Goal: Information Seeking & Learning: Learn about a topic

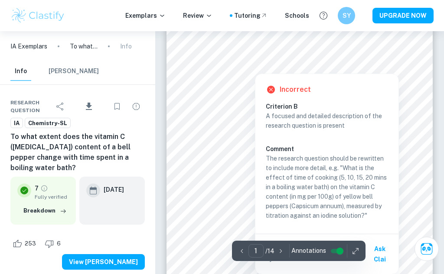
scroll to position [32, 0]
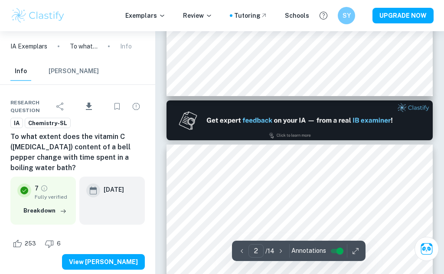
type input "1"
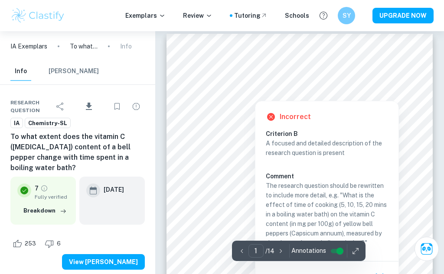
scroll to position [7, 0]
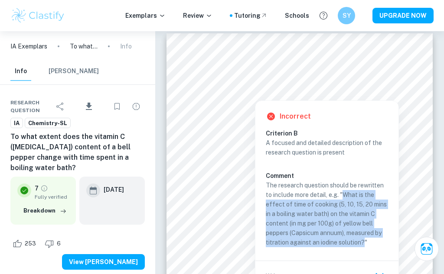
click at [376, 247] on p "The research question should be rewritten to include more detail, e.g. "What is…" at bounding box center [327, 214] width 122 height 67
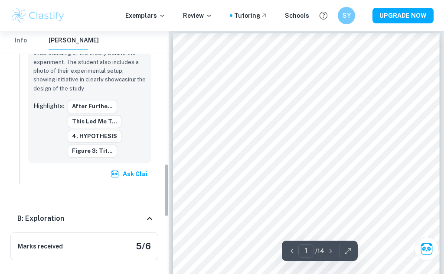
scroll to position [680, 0]
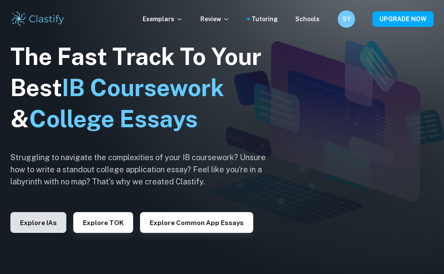
click at [49, 233] on button "Explore IAs" at bounding box center [38, 222] width 56 height 21
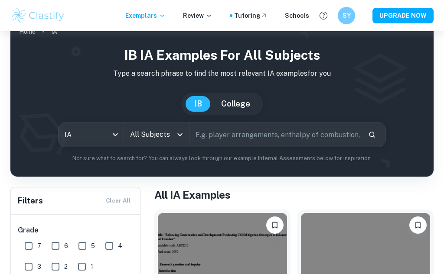
scroll to position [20, 0]
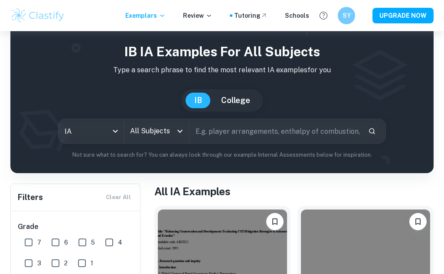
click at [175, 136] on icon "Open" at bounding box center [180, 131] width 10 height 10
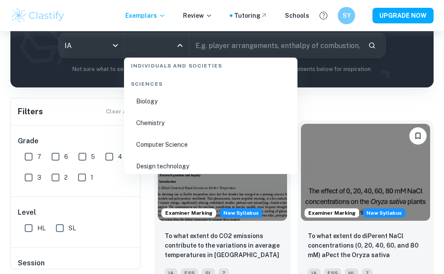
scroll to position [1344, 0]
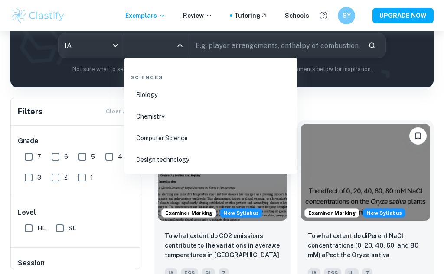
click at [249, 112] on li "Chemistry" at bounding box center [210, 117] width 166 height 20
type input "Chemistry"
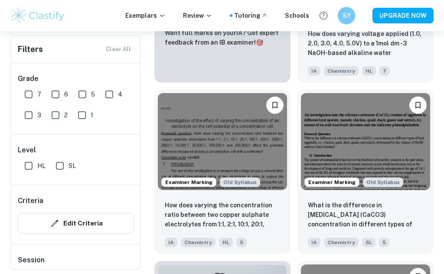
scroll to position [1929, 0]
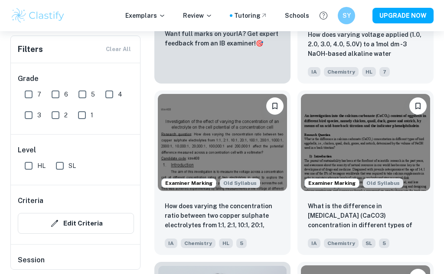
click at [30, 95] on input "7" at bounding box center [28, 94] width 17 height 17
checkbox input "true"
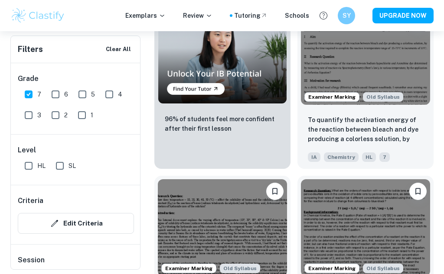
scroll to position [2207, 0]
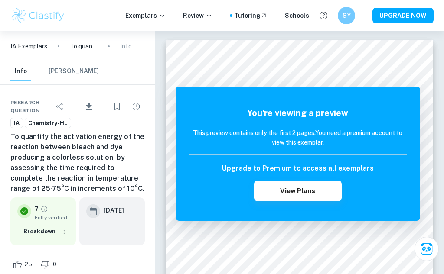
click at [90, 107] on icon "Download" at bounding box center [89, 106] width 6 height 7
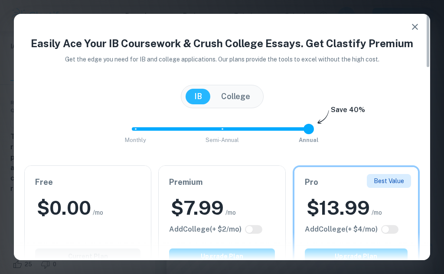
click at [415, 30] on icon "button" at bounding box center [415, 27] width 10 height 10
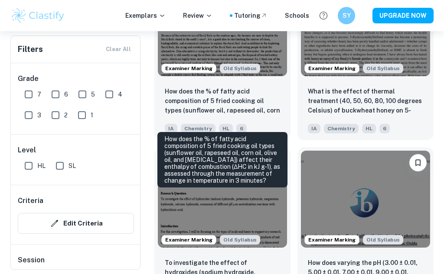
scroll to position [2901, 0]
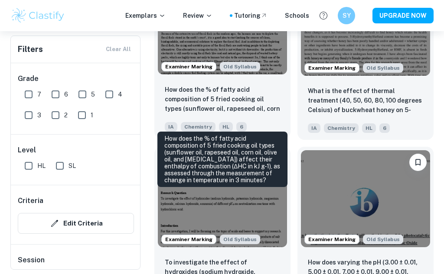
click at [263, 104] on p "How does the % of fatty acid composition of 5 fried cooking oil types (sunflowe…" at bounding box center [222, 99] width 115 height 29
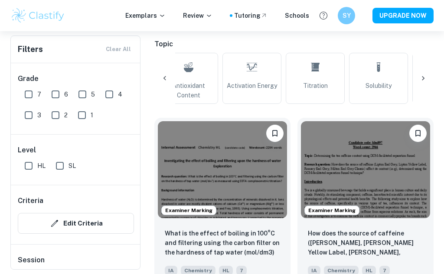
scroll to position [189, 0]
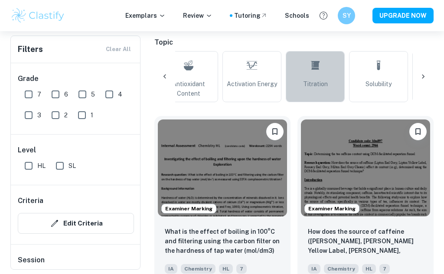
click at [325, 93] on link "Titration" at bounding box center [315, 76] width 59 height 51
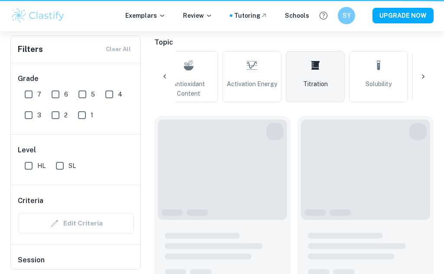
type input "Titration"
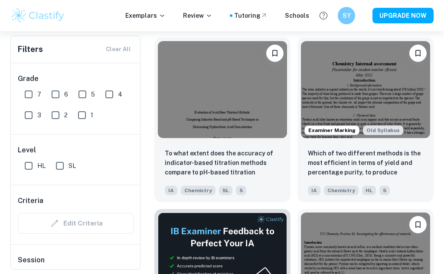
scroll to position [269, 0]
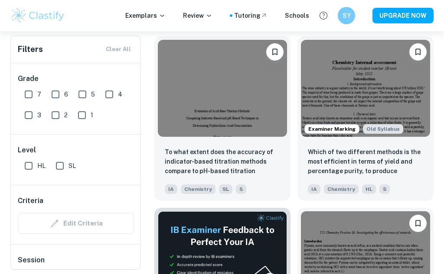
click at [30, 101] on input "7" at bounding box center [28, 94] width 17 height 17
checkbox input "true"
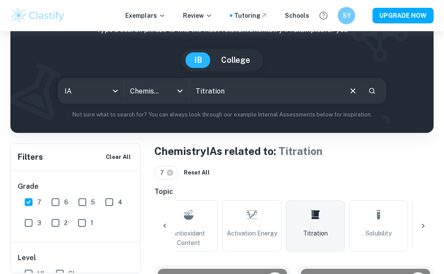
scroll to position [0, 0]
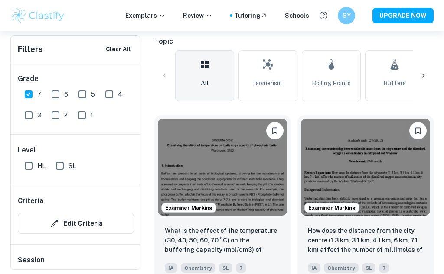
scroll to position [201, 0]
